Goal: Transaction & Acquisition: Purchase product/service

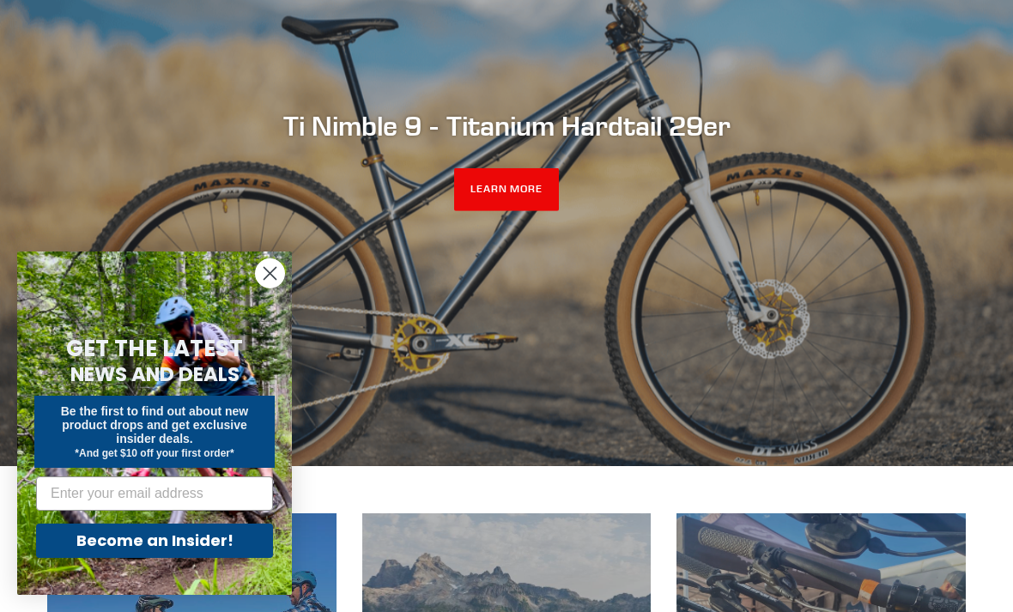
scroll to position [278, 0]
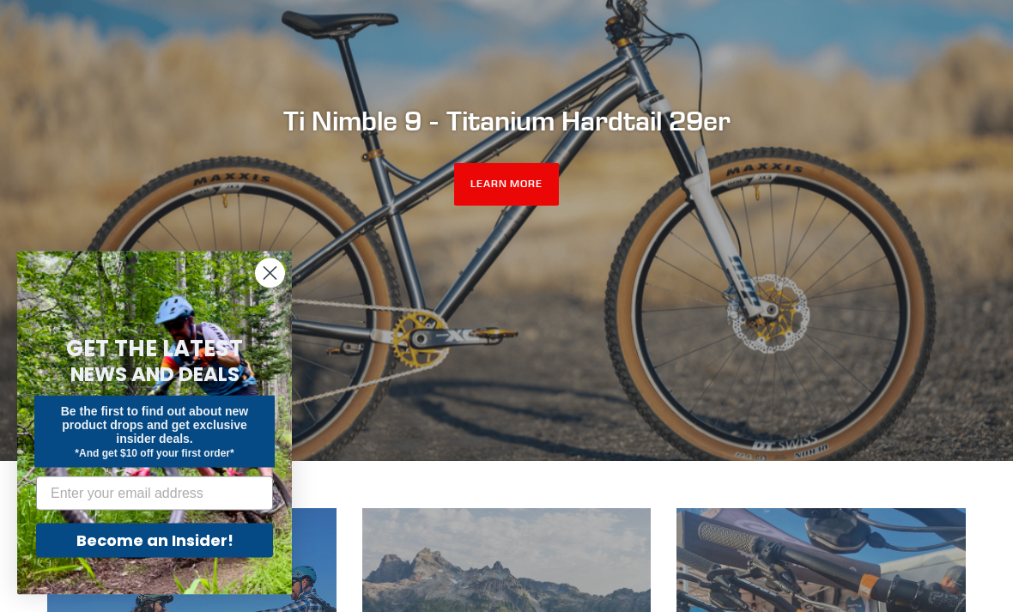
click at [690, 261] on div "slideshow" at bounding box center [506, 156] width 1013 height 612
click at [668, 137] on h2 "Ti Nimble 9 - Titanium Hardtail 29er" at bounding box center [506, 121] width 919 height 33
click at [535, 207] on link "LEARN MORE" at bounding box center [507, 185] width 106 height 43
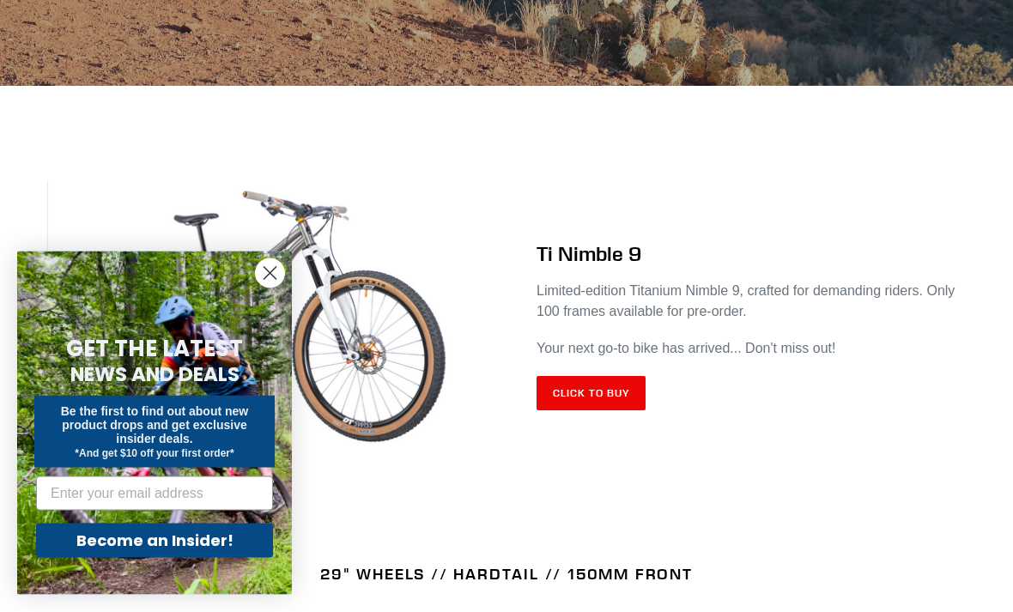
scroll to position [690, 0]
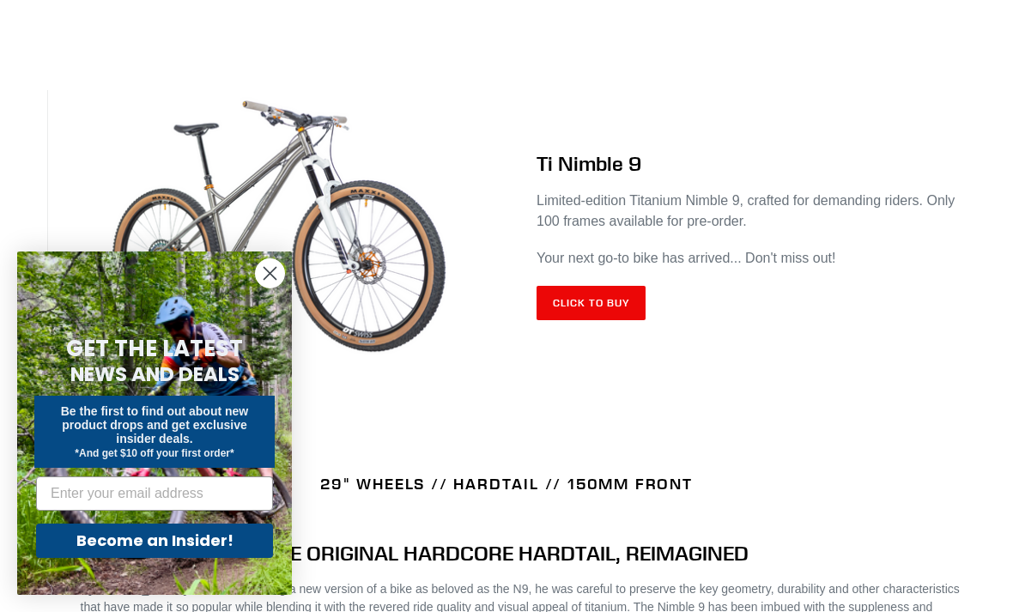
click at [623, 295] on link "Click to Buy" at bounding box center [591, 303] width 109 height 34
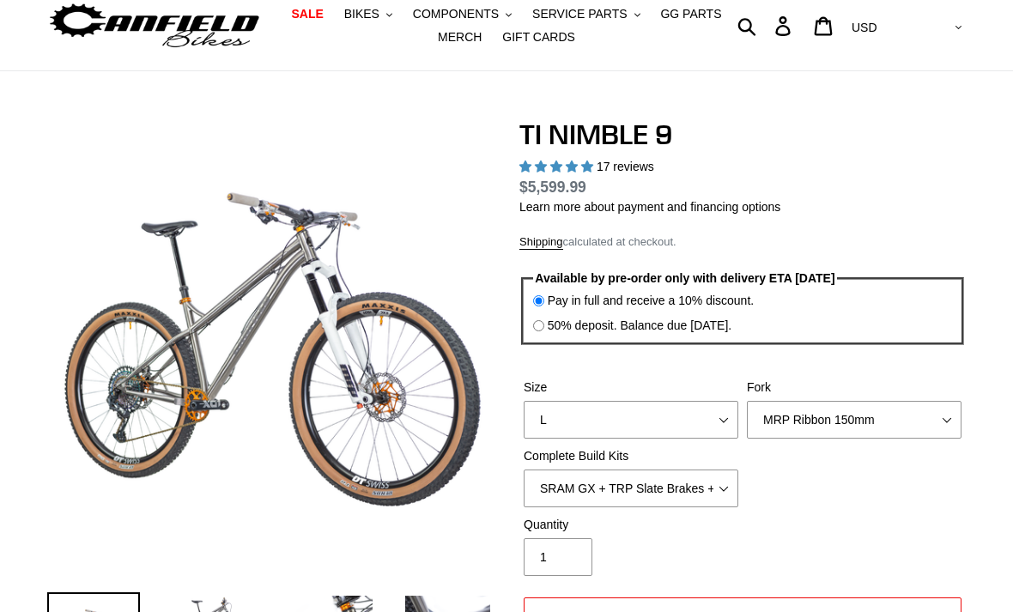
scroll to position [93, 0]
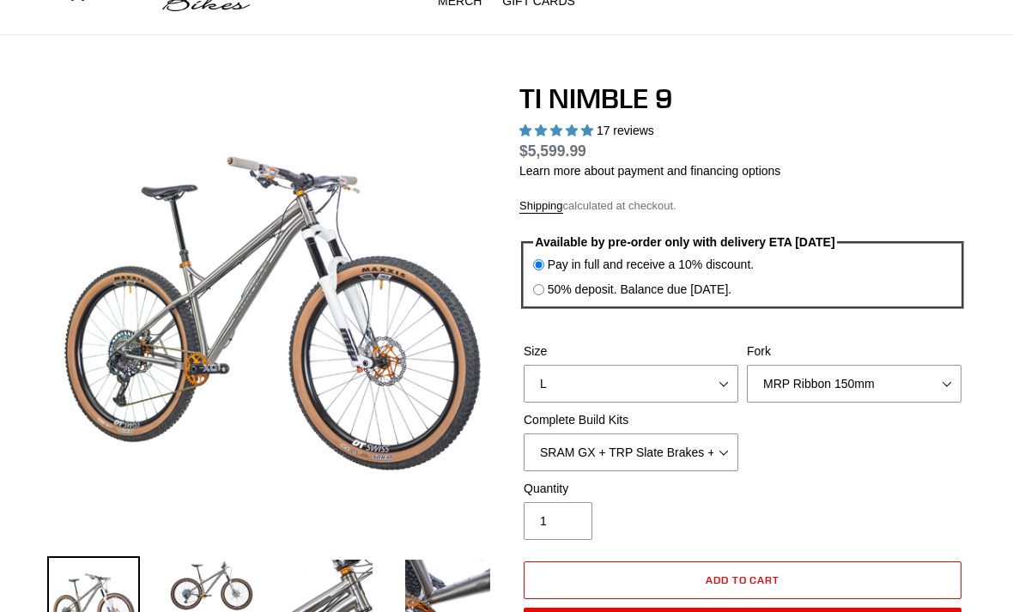
select select "highest-rating"
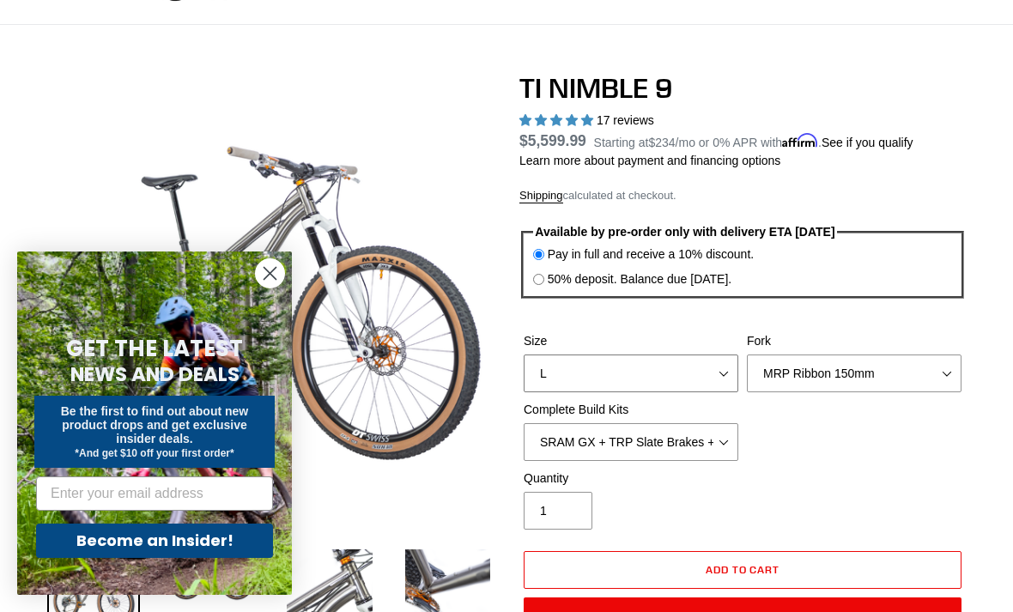
click at [720, 374] on select "S M L XL / XXL (Specify at checkout)" at bounding box center [631, 374] width 215 height 38
click at [700, 373] on select "S M L XL / XXL (Specify at checkout)" at bounding box center [631, 374] width 215 height 38
select select "L"
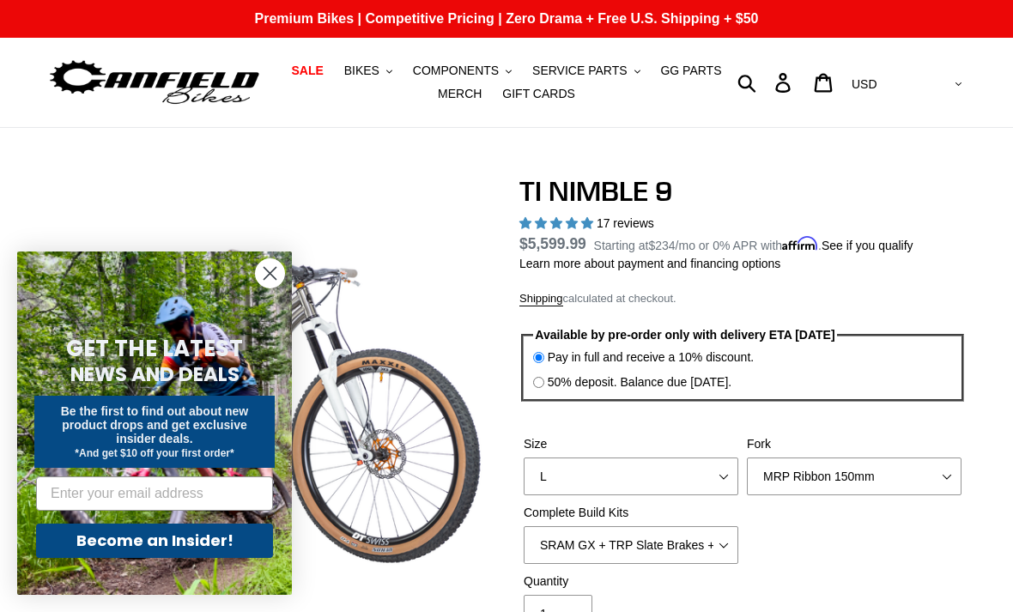
click at [376, 73] on span "BIKES" at bounding box center [361, 71] width 35 height 15
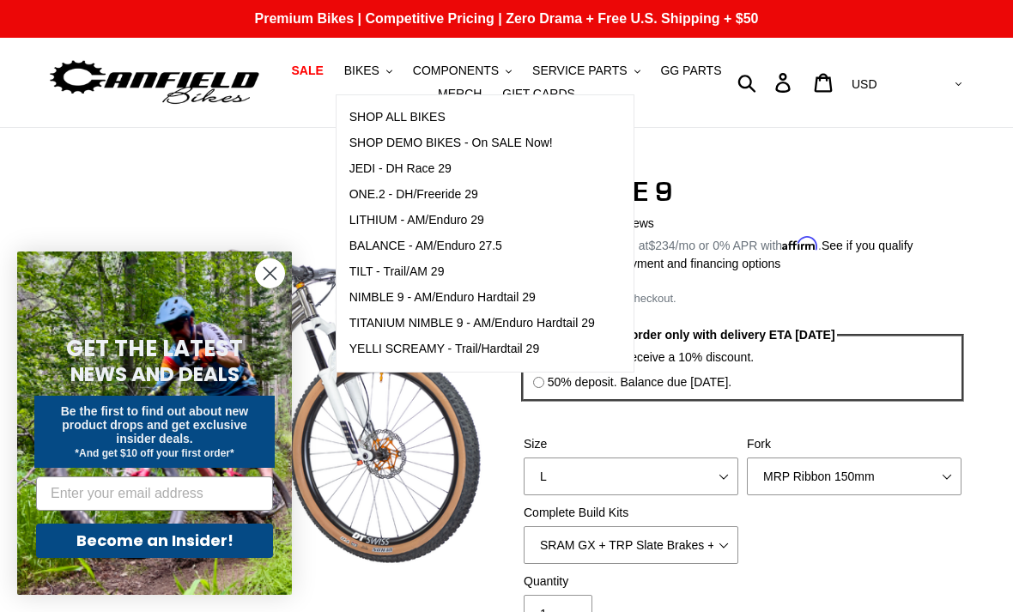
click at [550, 143] on span "SHOP DEMO BIKES - On SALE Now!" at bounding box center [451, 143] width 204 height 15
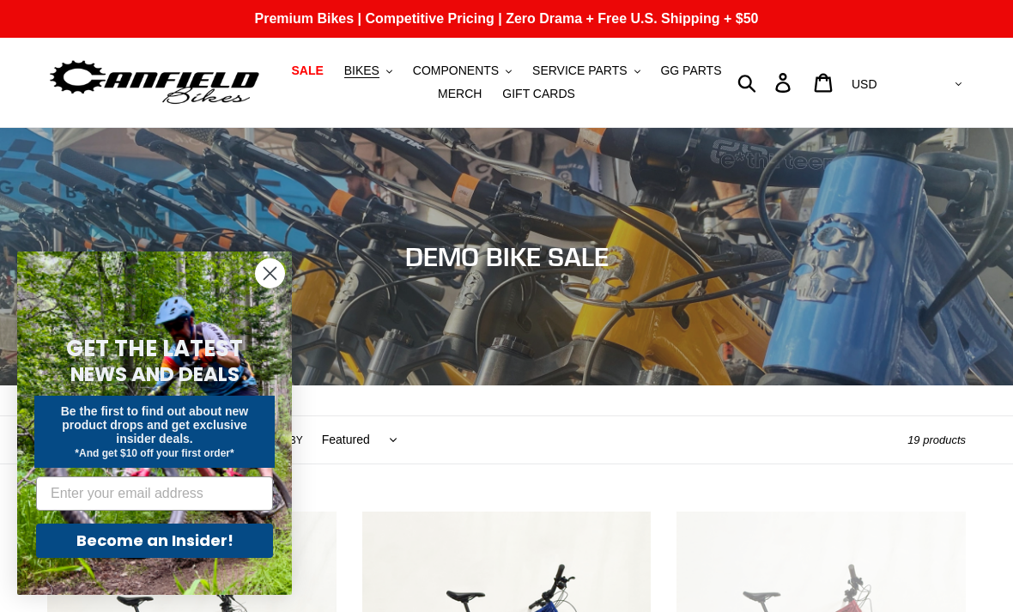
click at [378, 64] on span "BIKES" at bounding box center [361, 71] width 35 height 15
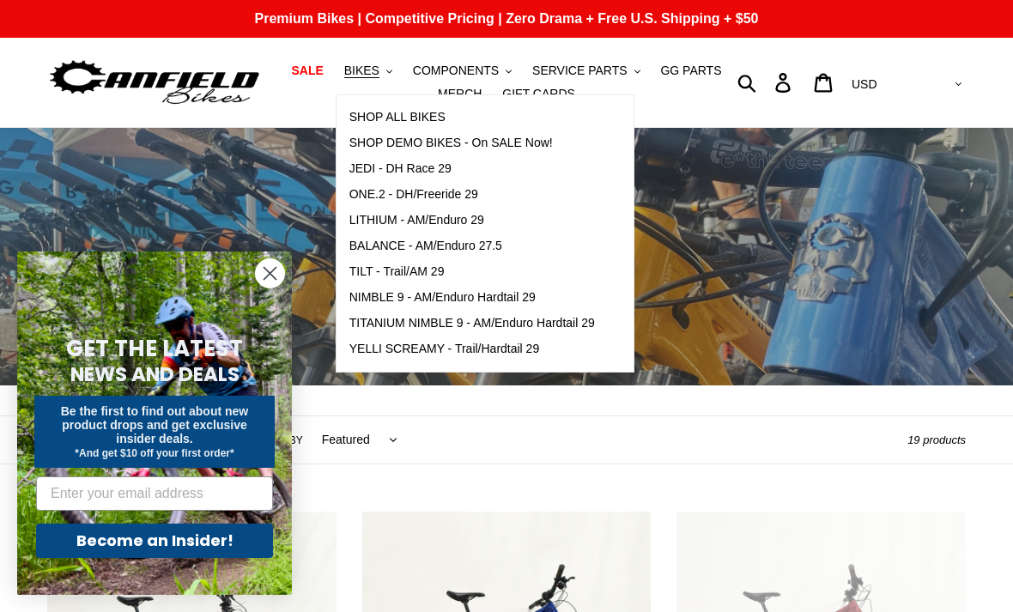
click at [538, 361] on link "YELLI SCREAMY - Trail/Hardtail 29" at bounding box center [472, 350] width 271 height 26
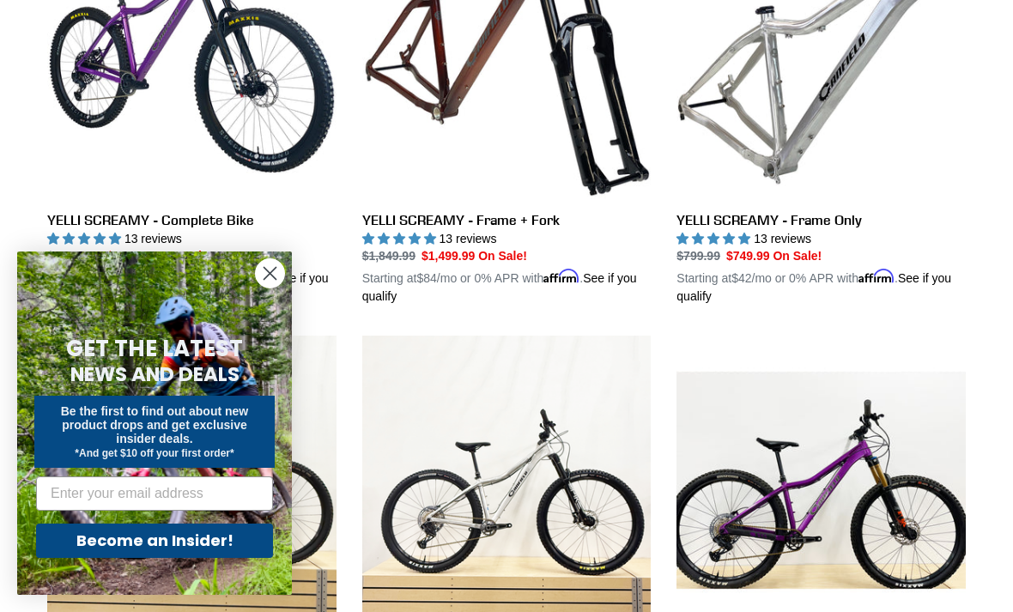
scroll to position [601, 0]
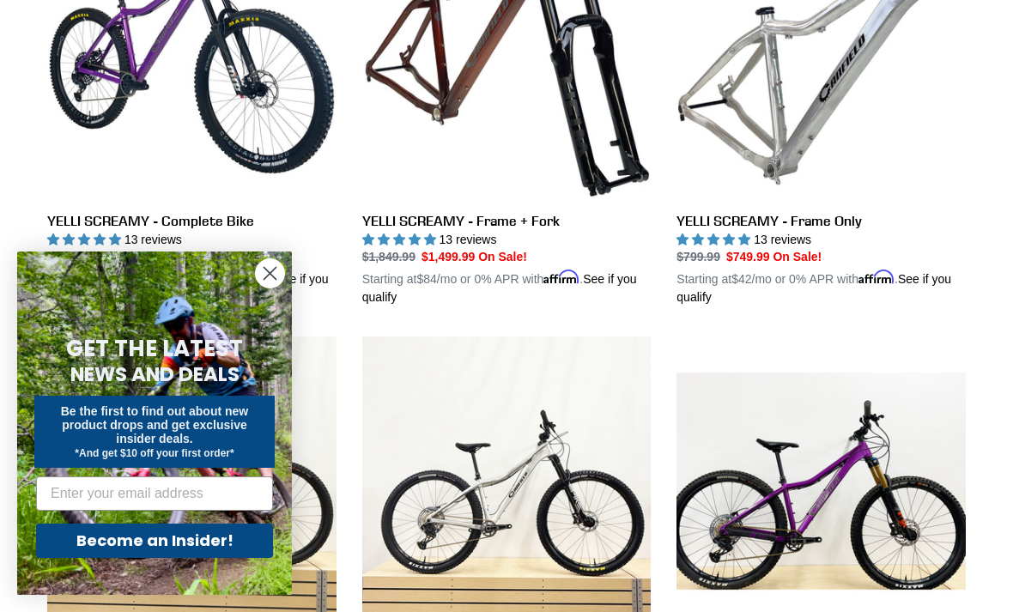
click at [247, 110] on link "YELLI SCREAMY - Complete Bike" at bounding box center [191, 109] width 289 height 396
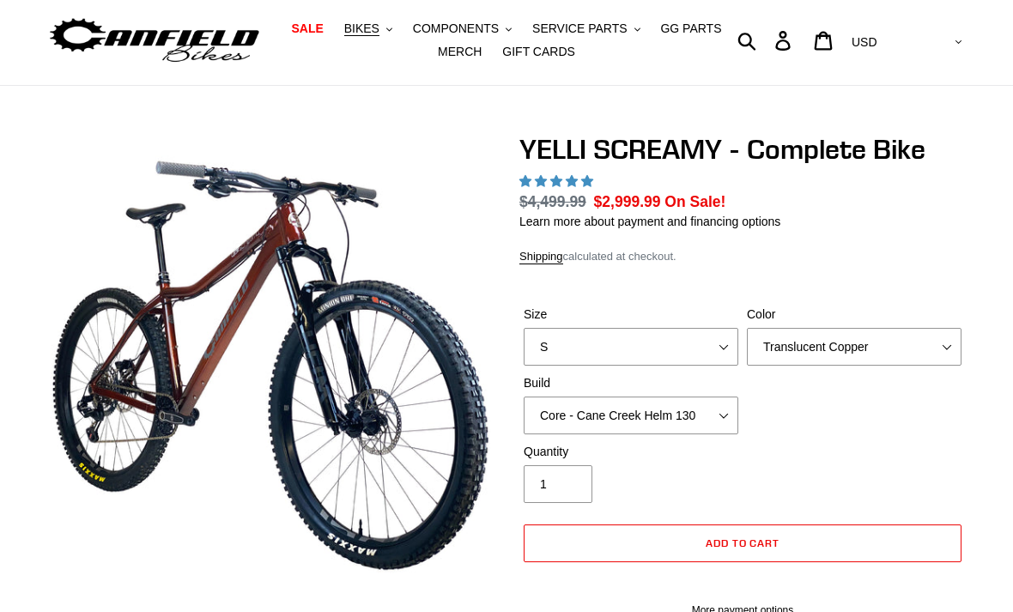
select select "highest-rating"
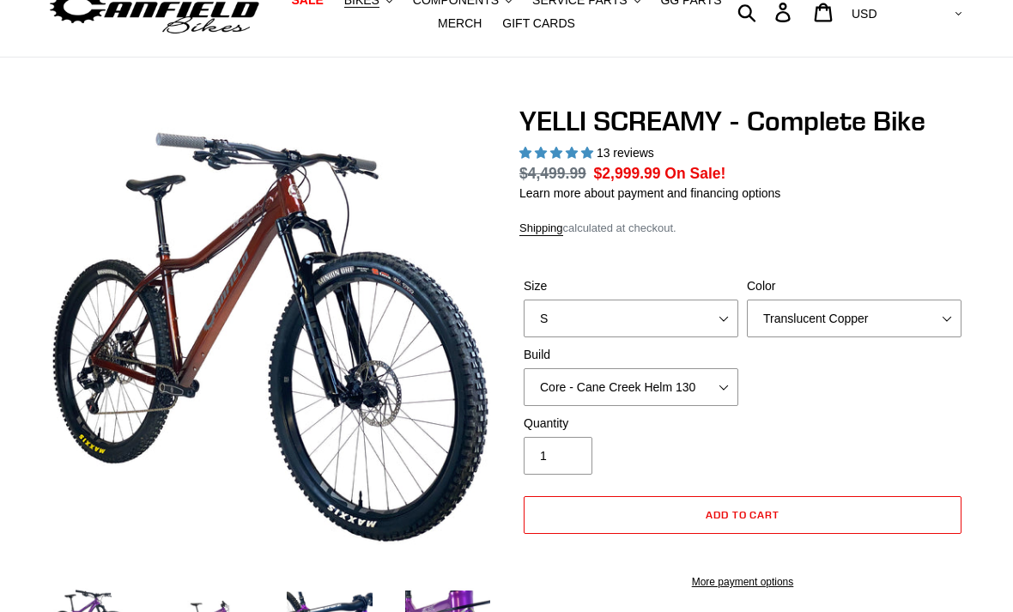
scroll to position [72, 0]
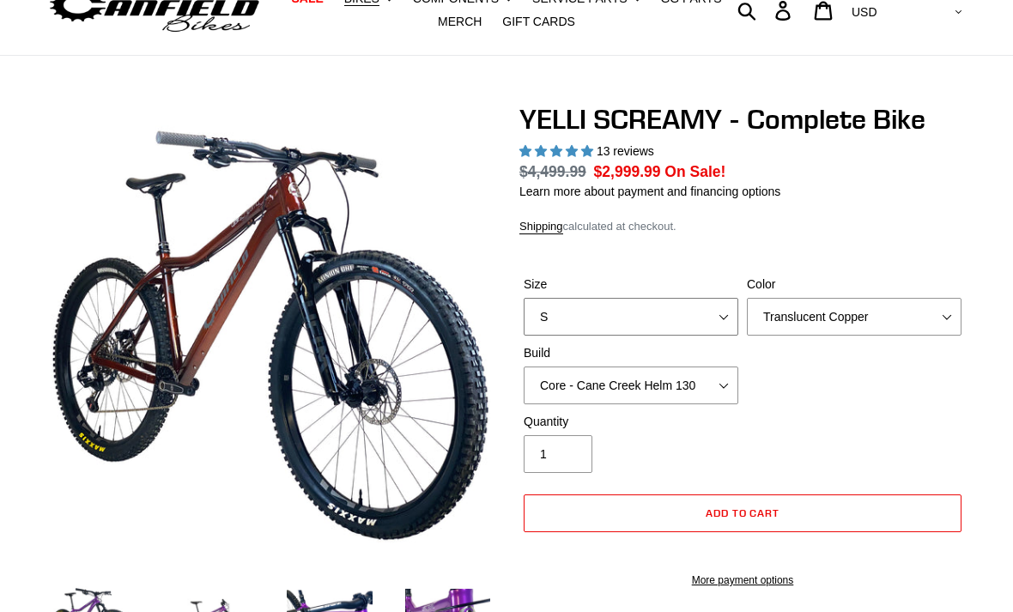
click at [716, 303] on select "S M L XL" at bounding box center [631, 317] width 215 height 38
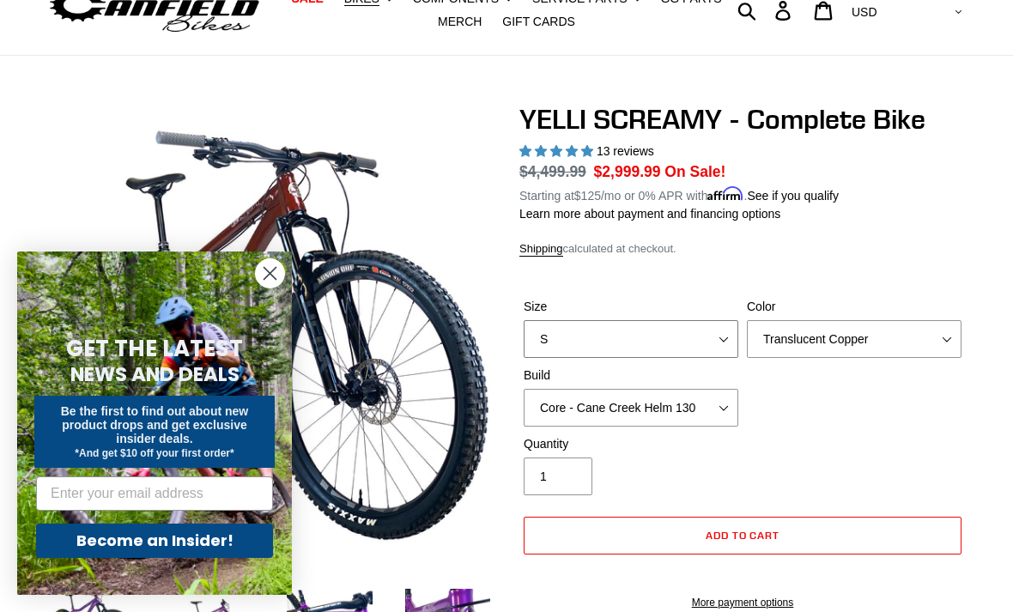
select select "M"
click at [724, 401] on select "Core - Cane Creek Helm 130 Pro - [GEOGRAPHIC_DATA] Helm 130 Core - Fox 34 SL Fa…" at bounding box center [631, 408] width 215 height 38
select select "Pro - Cane Creek Helm 130"
click at [875, 447] on div "Quantity 1" at bounding box center [743, 469] width 447 height 69
click at [942, 345] on select "Translucent Copper Purple Haze Raw" at bounding box center [854, 339] width 215 height 38
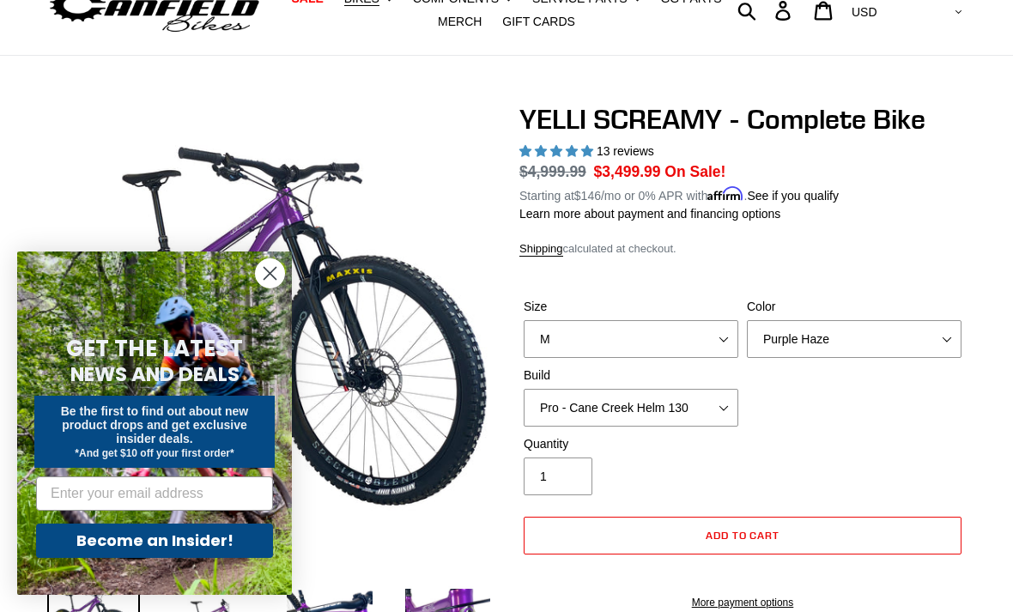
click at [893, 276] on form "Size S M L XL Color Translucent Copper Purple Haze Raw Build Core - [GEOGRAPHIC…" at bounding box center [743, 448] width 447 height 357
click at [933, 343] on select "Translucent Copper Purple Haze Raw" at bounding box center [854, 339] width 215 height 38
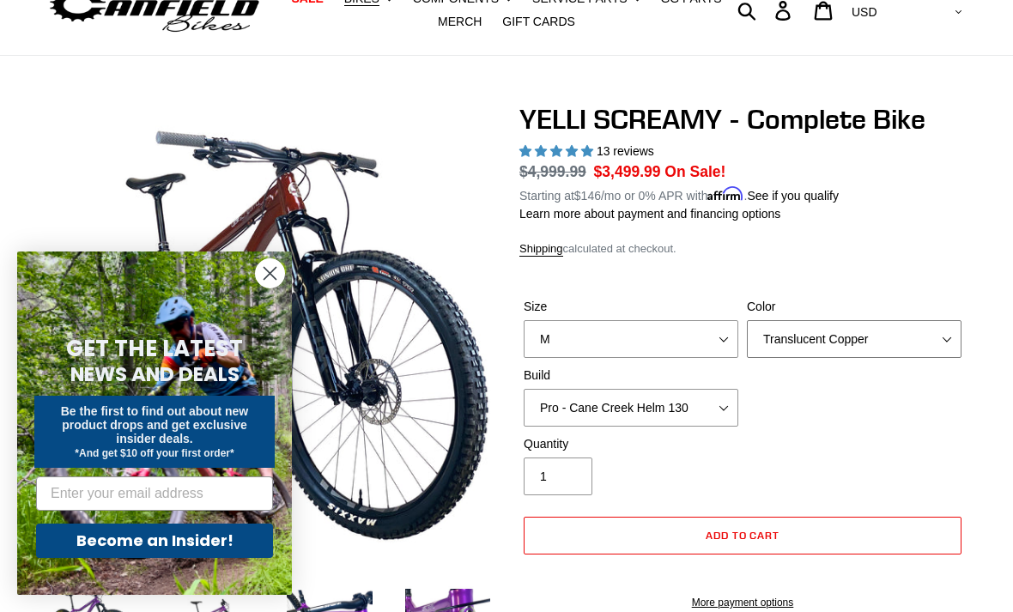
click at [927, 339] on select "Translucent Copper Purple Haze Raw" at bounding box center [854, 339] width 215 height 38
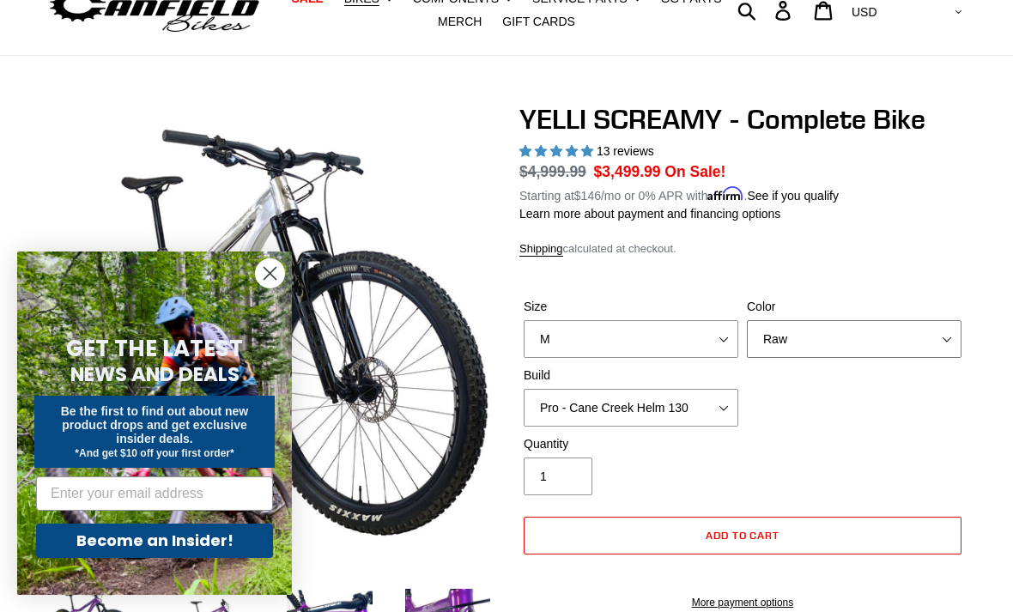
click at [917, 341] on select "Translucent Copper Purple Haze Raw" at bounding box center [854, 339] width 215 height 38
select select "Translucent Copper"
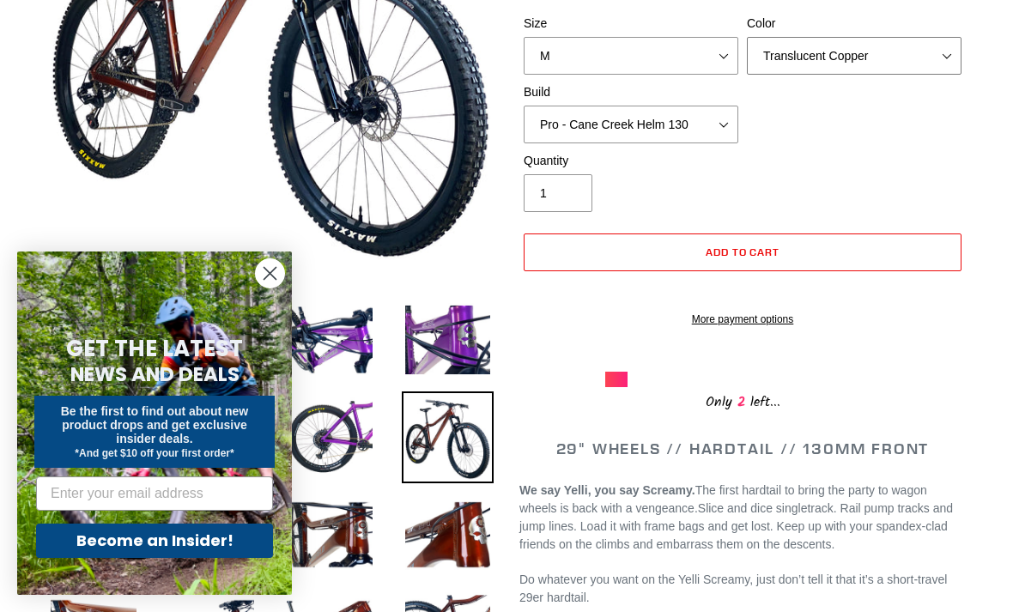
scroll to position [337, 0]
